Goal: Transaction & Acquisition: Subscribe to service/newsletter

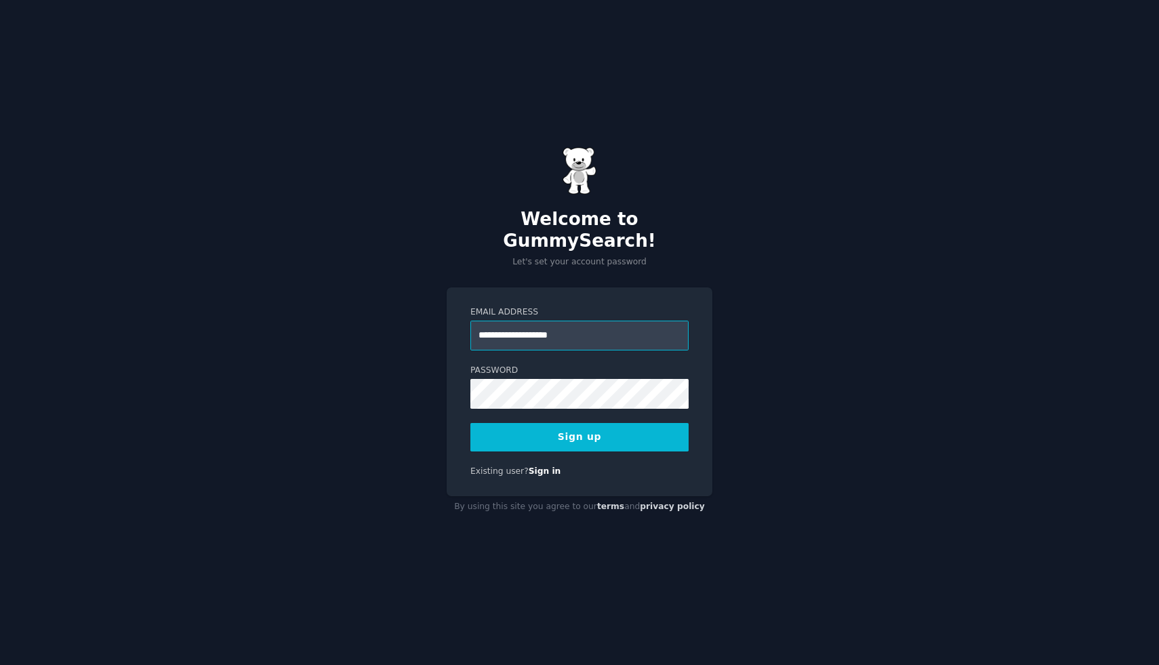
type input "**********"
click at [589, 428] on button "Sign up" at bounding box center [579, 437] width 218 height 28
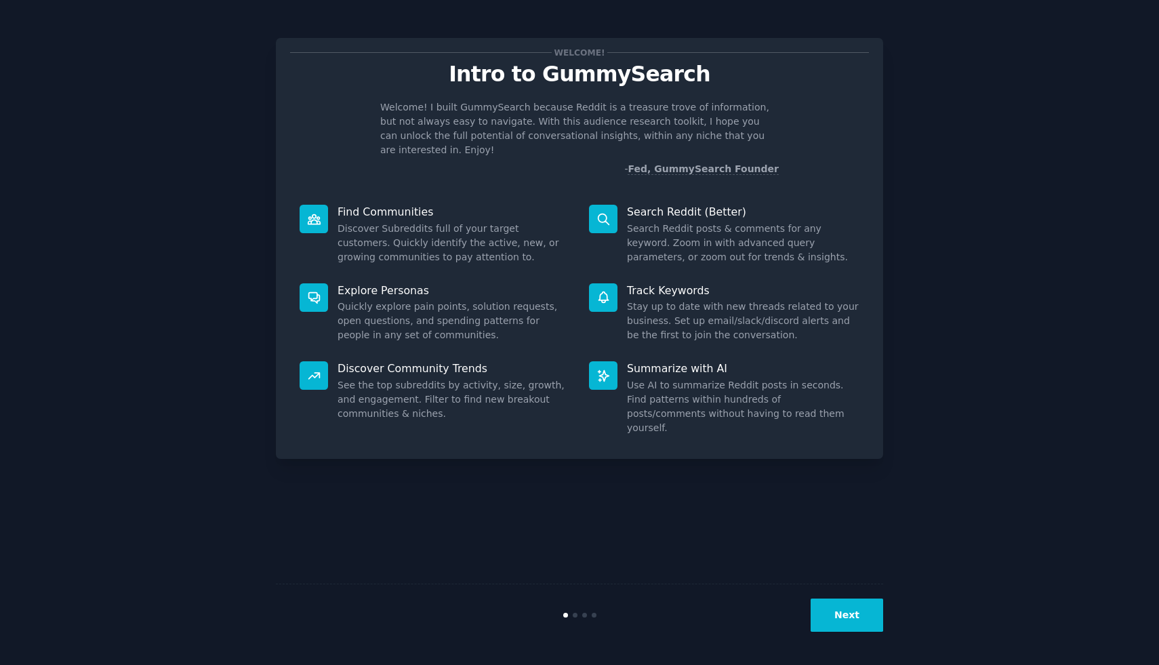
click at [840, 619] on button "Next" at bounding box center [846, 614] width 73 height 33
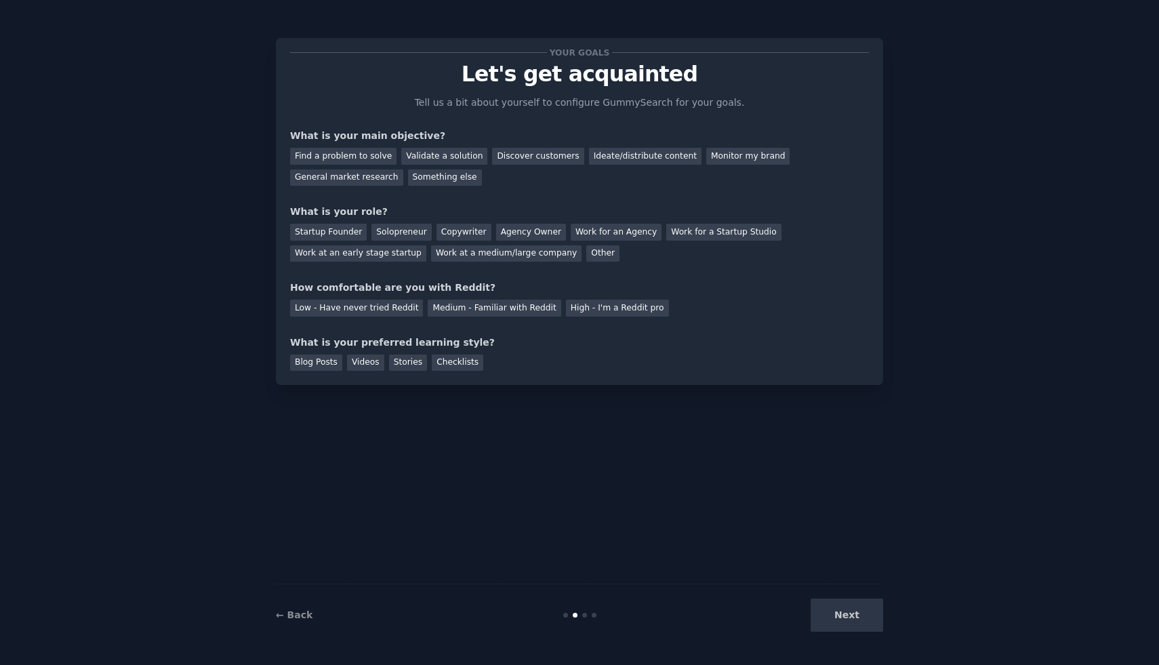
click at [837, 619] on div "Next" at bounding box center [781, 614] width 203 height 33
click at [852, 623] on div "Next" at bounding box center [781, 614] width 203 height 33
click at [846, 615] on div "Next" at bounding box center [781, 614] width 203 height 33
